Goal: Complete application form

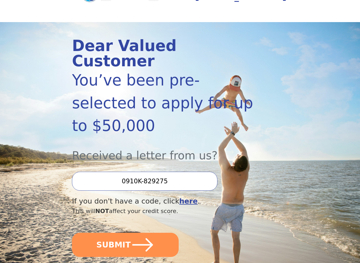
scroll to position [39, 0]
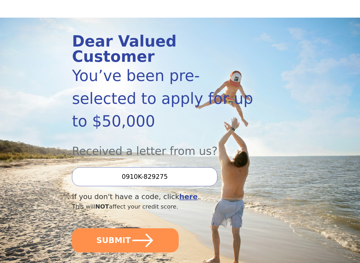
click at [112, 227] on button "SUBMIT" at bounding box center [125, 241] width 107 height 24
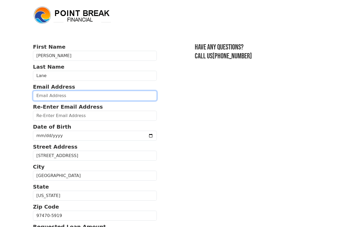
click at [47, 97] on input "email" at bounding box center [95, 96] width 124 height 10
type input "[PERSON_NAME][EMAIL_ADDRESS][DOMAIN_NAME]"
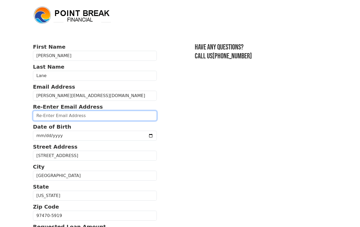
click at [40, 120] on input "email" at bounding box center [95, 116] width 124 height 10
type input "[PERSON_NAME][EMAIL_ADDRESS][DOMAIN_NAME]"
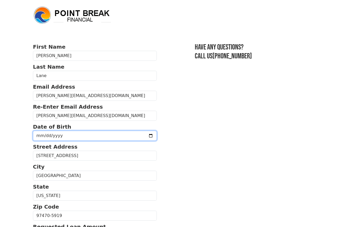
click at [43, 137] on input "date" at bounding box center [95, 136] width 124 height 10
type input "[DATE]"
click at [107, 135] on input "[DATE]" at bounding box center [95, 136] width 124 height 10
click at [53, 140] on input "date" at bounding box center [95, 136] width 124 height 10
type input "[DATE]"
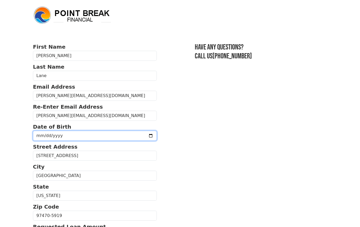
click at [83, 137] on input "date" at bounding box center [95, 136] width 124 height 10
click at [92, 135] on input "[DATE]" at bounding box center [95, 136] width 124 height 10
type input "[DATE]"
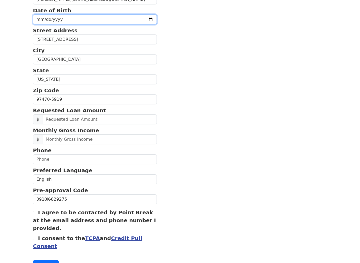
scroll to position [117, 0]
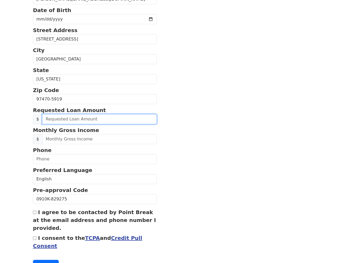
click at [55, 120] on input "text" at bounding box center [99, 119] width 115 height 10
type input "30,000.00"
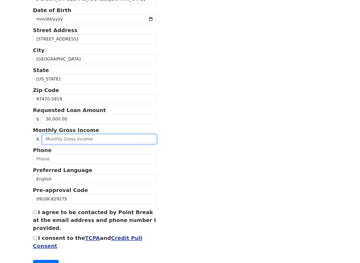
click at [55, 142] on input "text" at bounding box center [99, 139] width 115 height 10
type input "4,800.00"
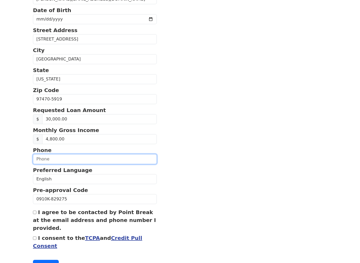
click at [54, 159] on input "text" at bounding box center [95, 159] width 124 height 10
type input "[PHONE_NUMBER]"
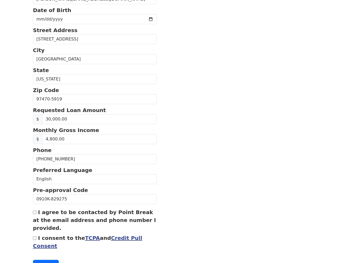
click at [36, 212] on input "I agree to be contacted by Point Break at the email address and phone number I …" at bounding box center [34, 212] width 3 height 3
checkbox input "true"
click at [39, 227] on label "I consent to the TCPA and Credit Pull Consent" at bounding box center [87, 242] width 109 height 14
click at [36, 227] on input "I consent to the TCPA and Credit Pull Consent" at bounding box center [34, 238] width 3 height 3
checkbox input "true"
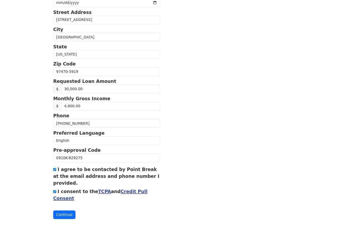
scroll to position [175, 0]
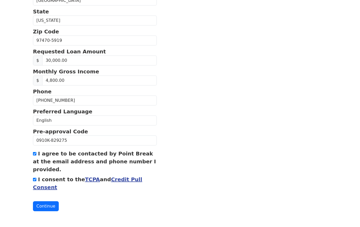
click at [45, 209] on button "Continue" at bounding box center [46, 206] width 26 height 10
